Goal: Transaction & Acquisition: Purchase product/service

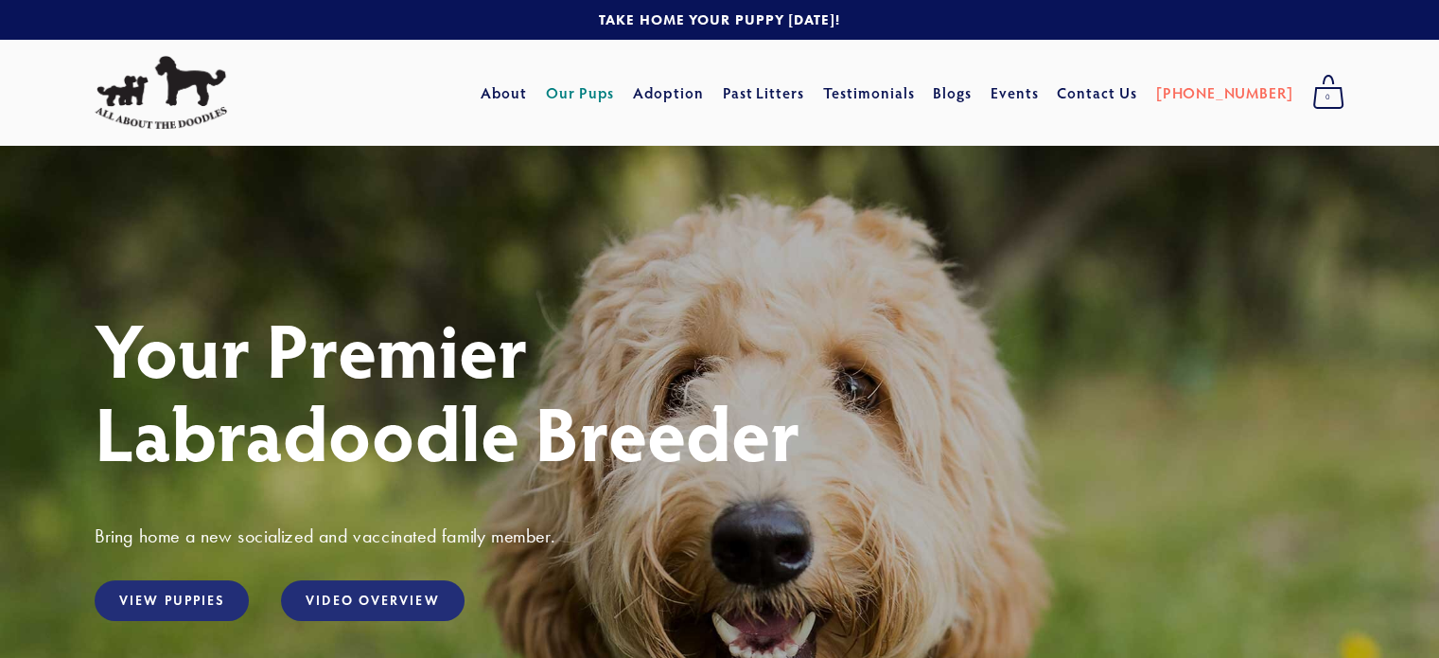
click at [615, 94] on link "Our Pups" at bounding box center [580, 93] width 69 height 34
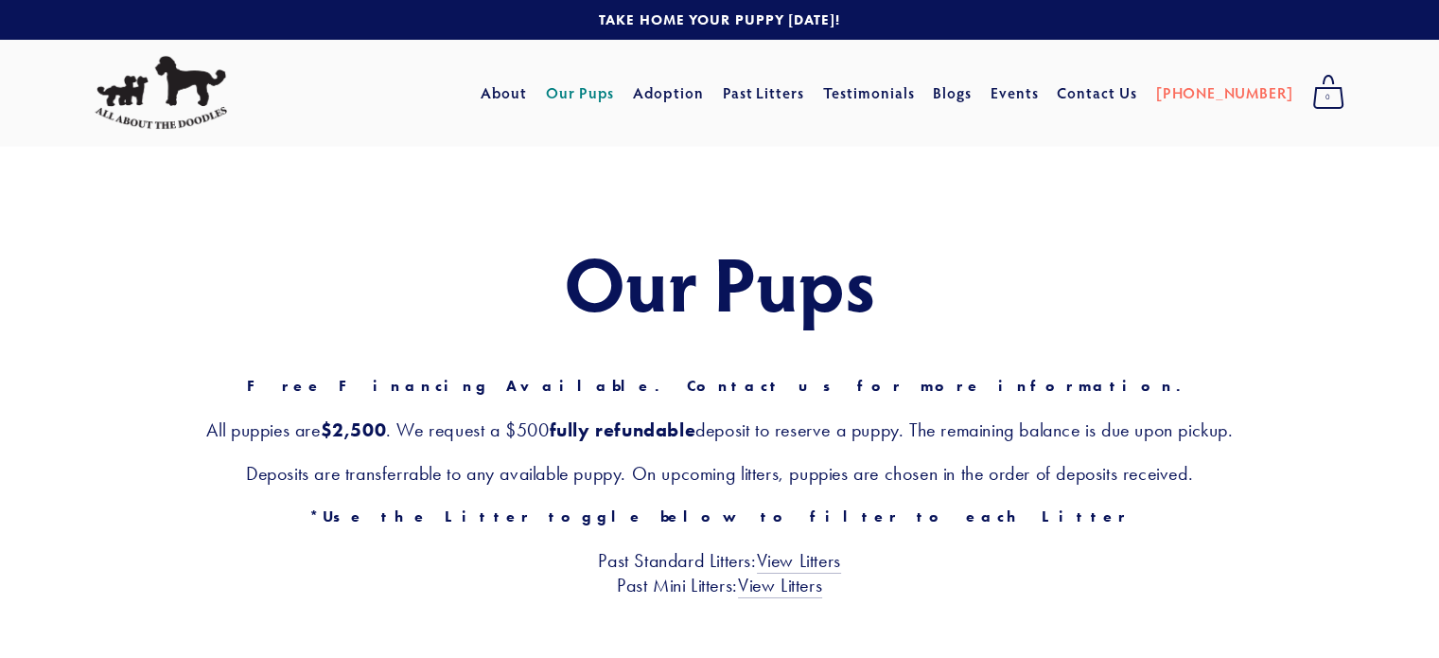
click at [615, 94] on link "Our Pups" at bounding box center [580, 93] width 69 height 34
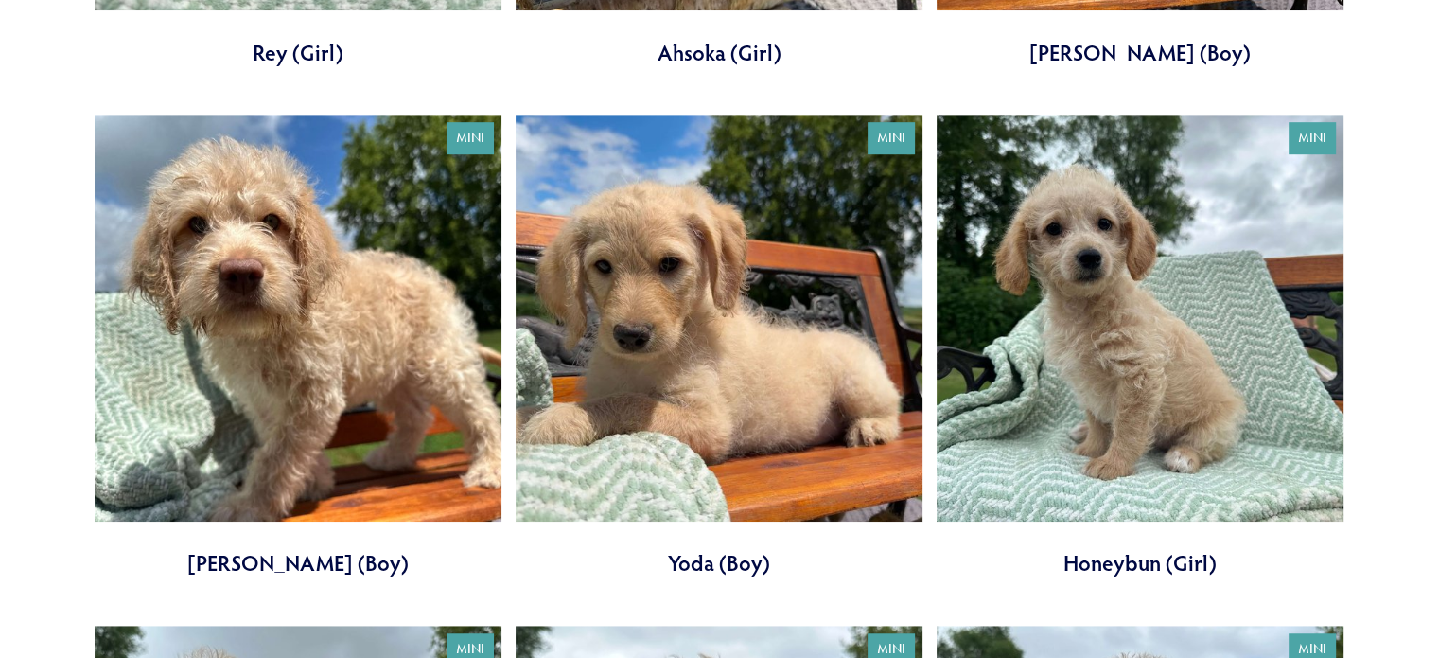
scroll to position [1135, 0]
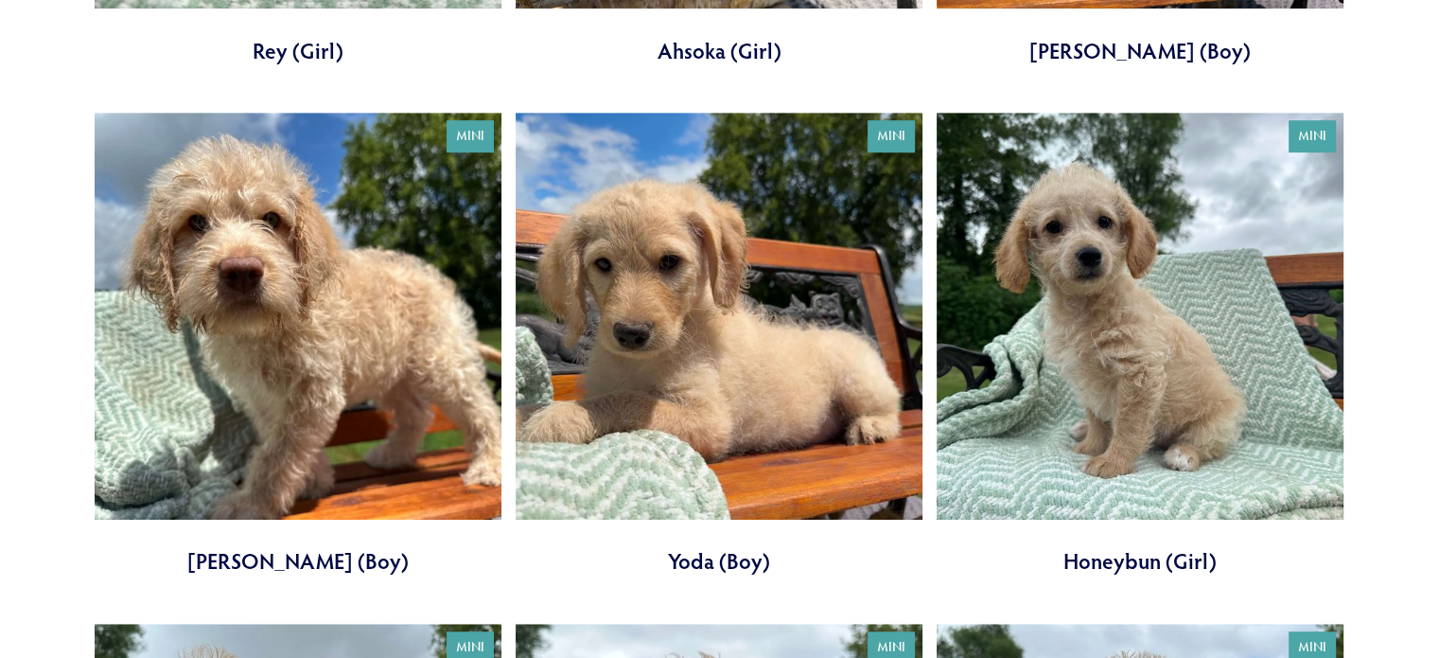
click at [295, 414] on link at bounding box center [298, 345] width 407 height 464
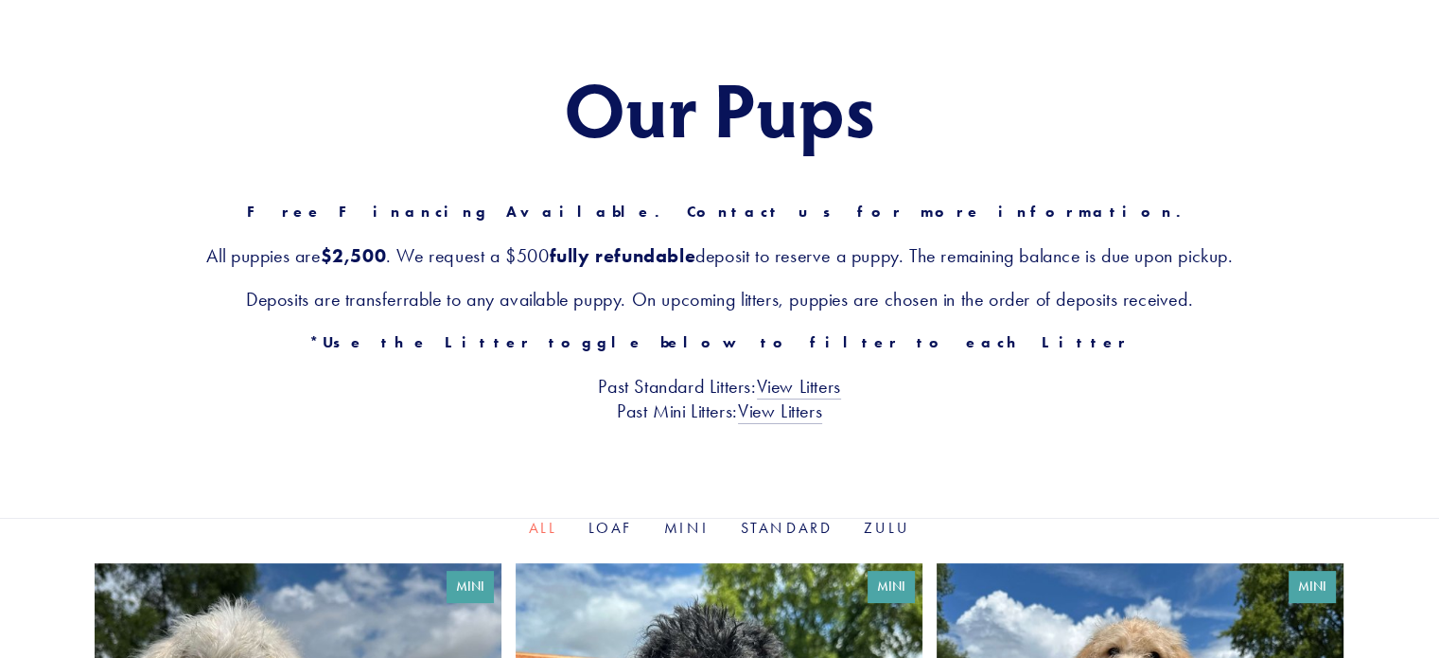
scroll to position [161, 0]
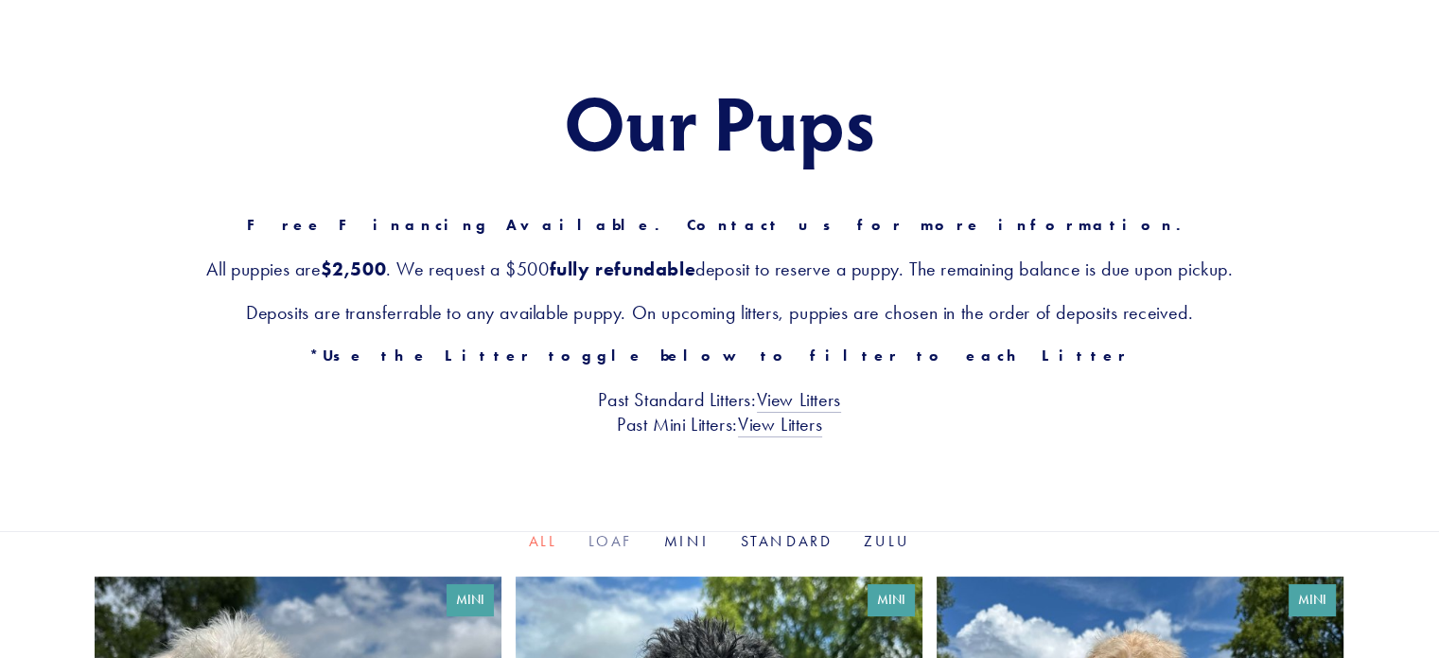
click at [617, 535] on link "Loaf" at bounding box center [611, 541] width 45 height 18
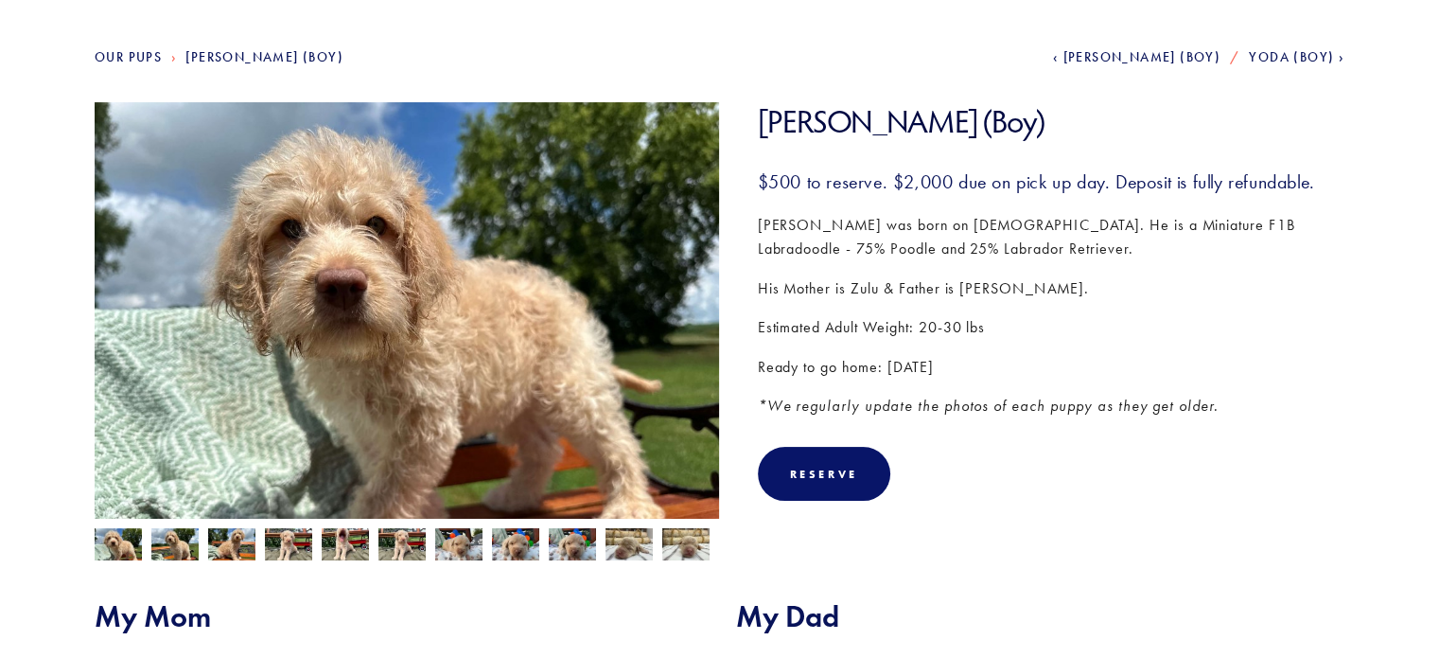
scroll to position [227, 0]
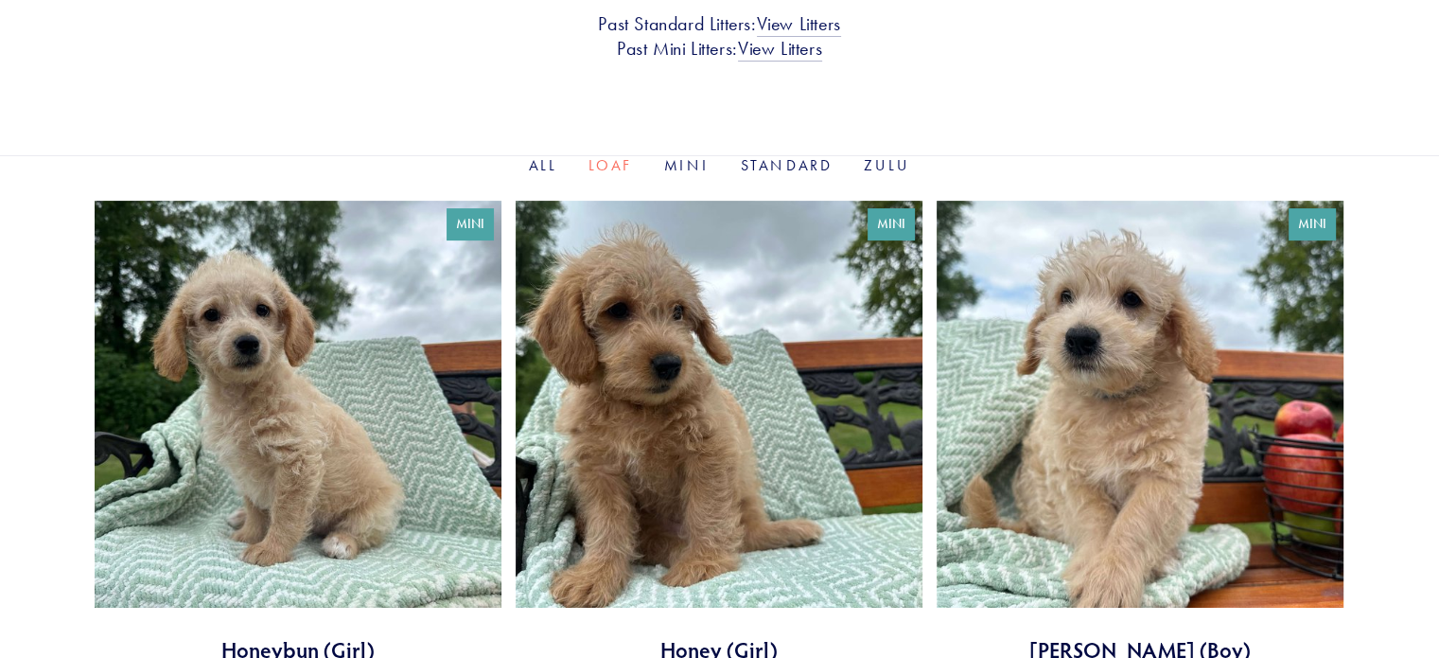
scroll to position [606, 0]
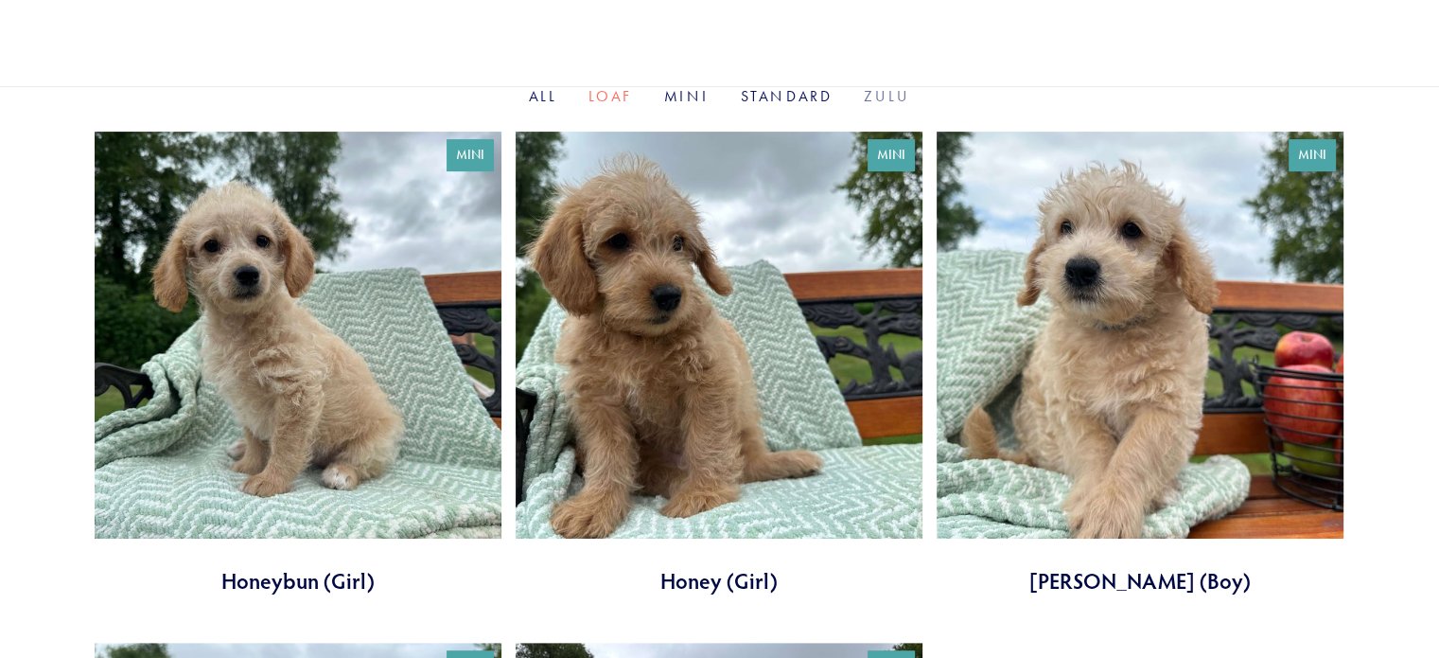
click at [889, 97] on link "Zulu" at bounding box center [886, 96] width 47 height 18
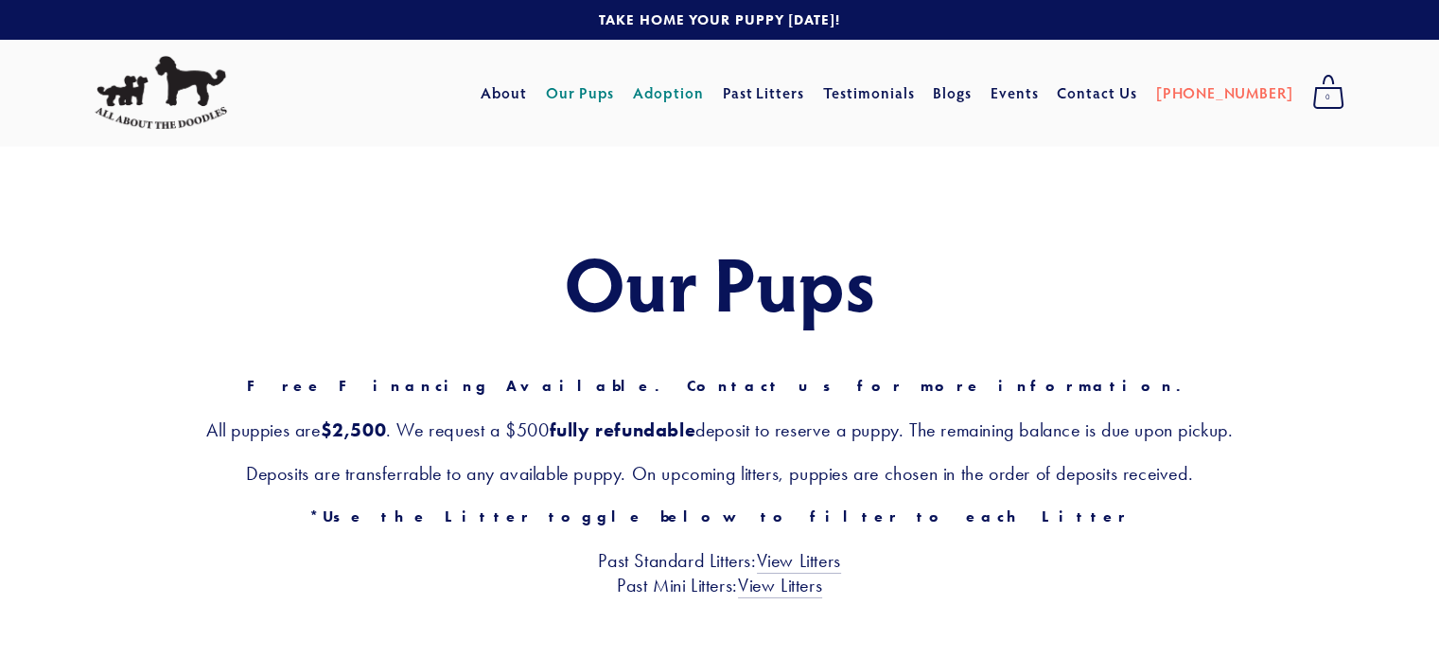
click at [696, 98] on link "Adoption" at bounding box center [668, 93] width 71 height 34
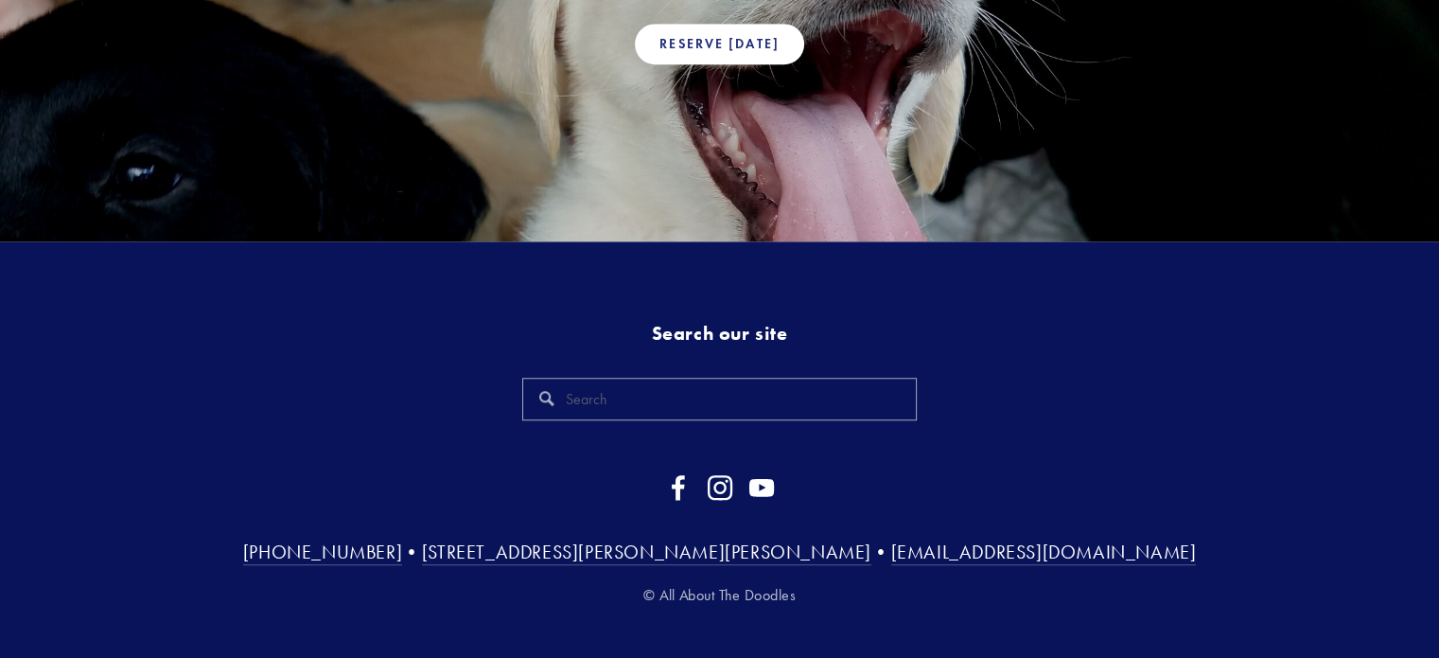
scroll to position [1531, 0]
